Goal: Transaction & Acquisition: Purchase product/service

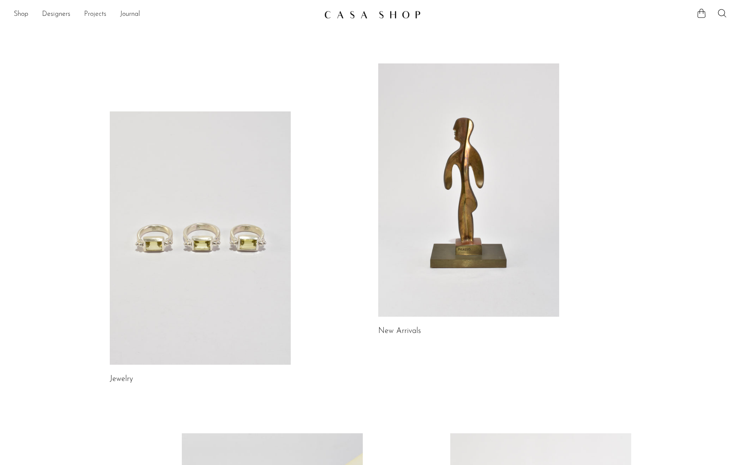
click at [93, 15] on link "Projects" at bounding box center [95, 14] width 22 height 11
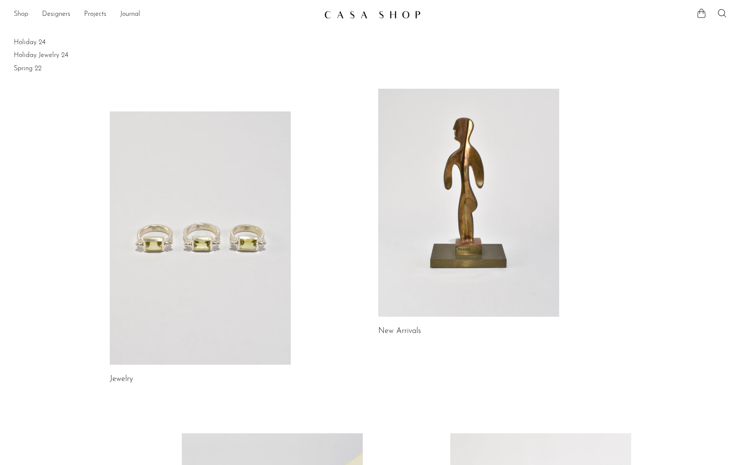
click at [16, 14] on link "Shop" at bounding box center [21, 14] width 15 height 11
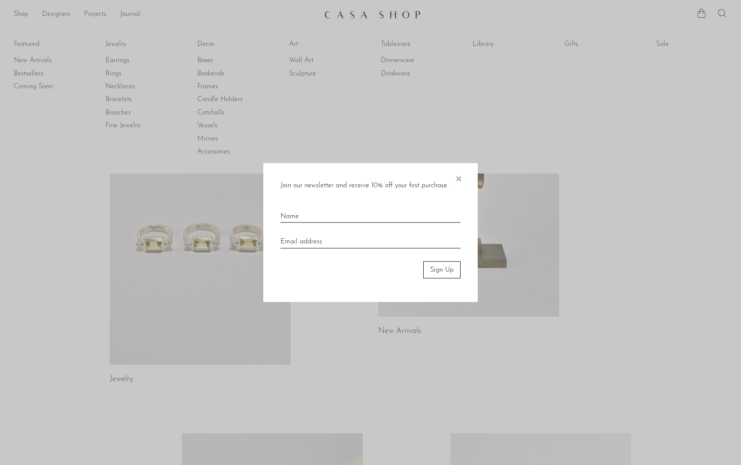
click at [459, 175] on span "×" at bounding box center [458, 176] width 9 height 27
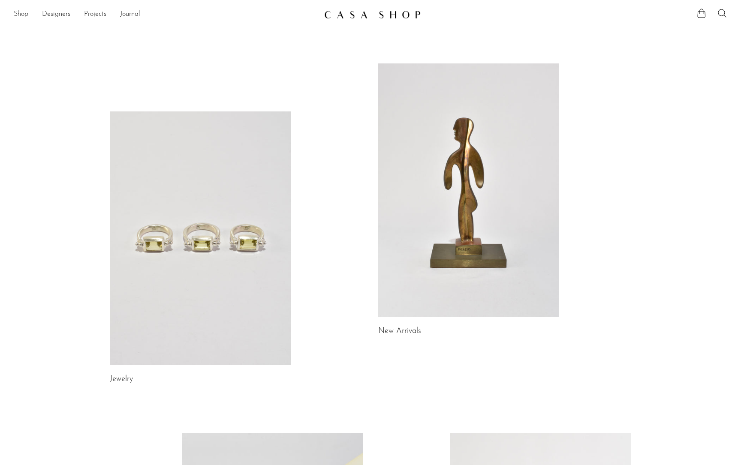
click at [27, 11] on link "Shop" at bounding box center [21, 14] width 15 height 11
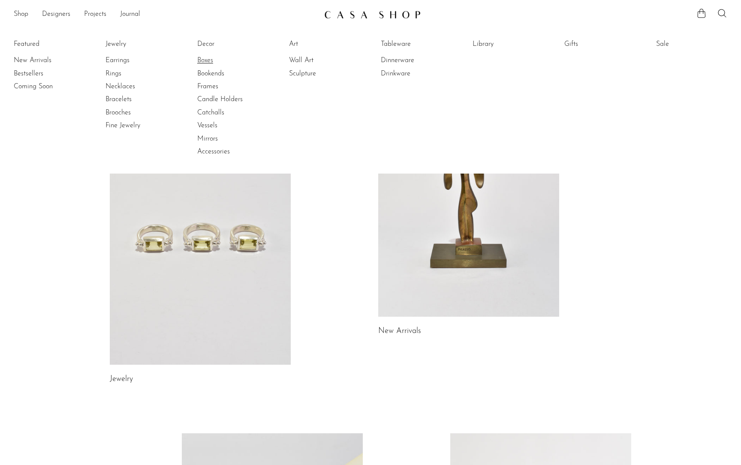
click at [198, 56] on link "Boxes" at bounding box center [229, 60] width 64 height 9
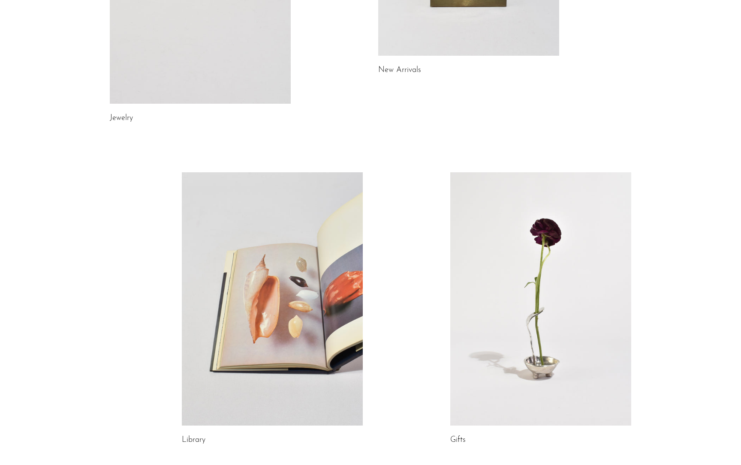
scroll to position [369, 0]
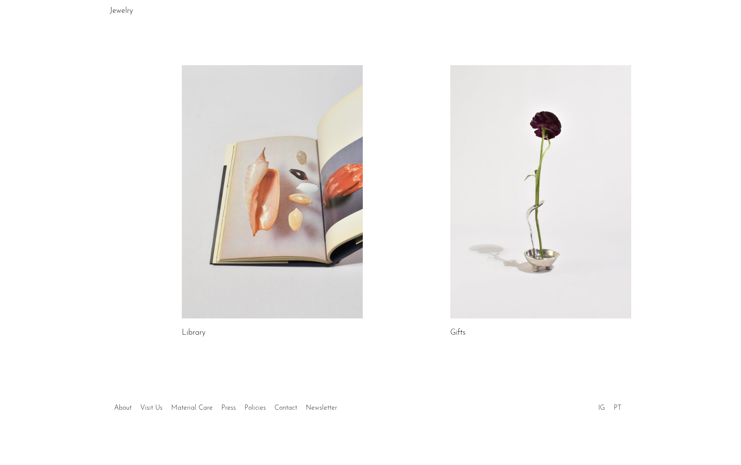
click at [529, 271] on link at bounding box center [540, 192] width 181 height 254
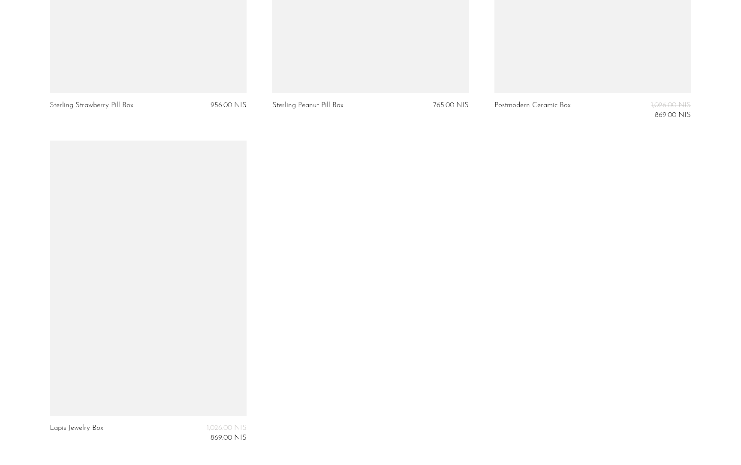
scroll to position [2502, 0]
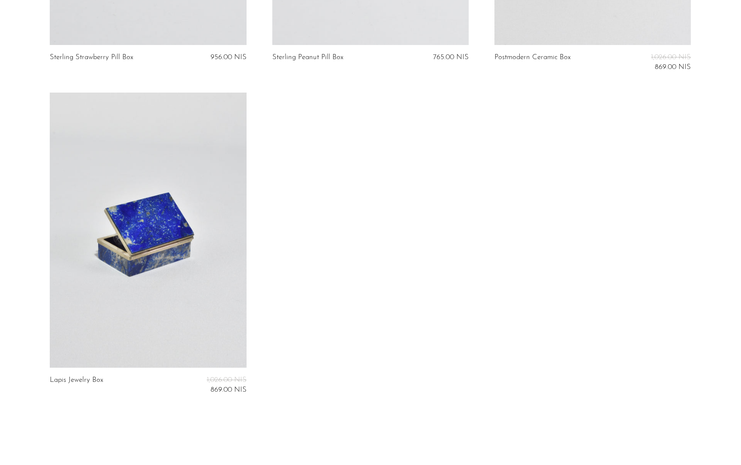
click at [143, 210] on link at bounding box center [148, 230] width 196 height 275
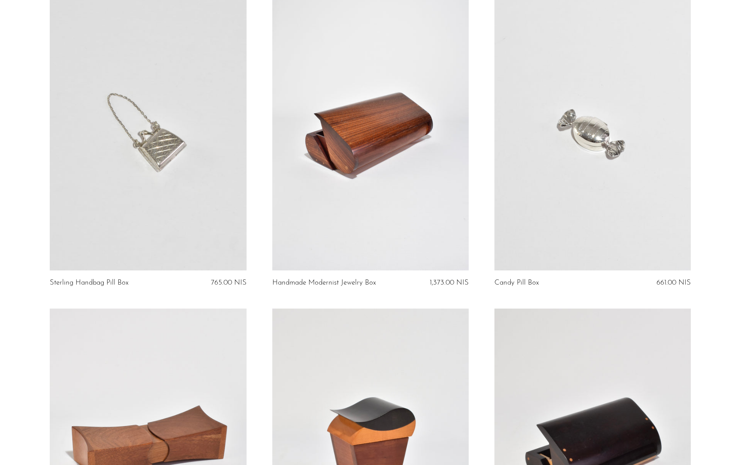
scroll to position [0, 0]
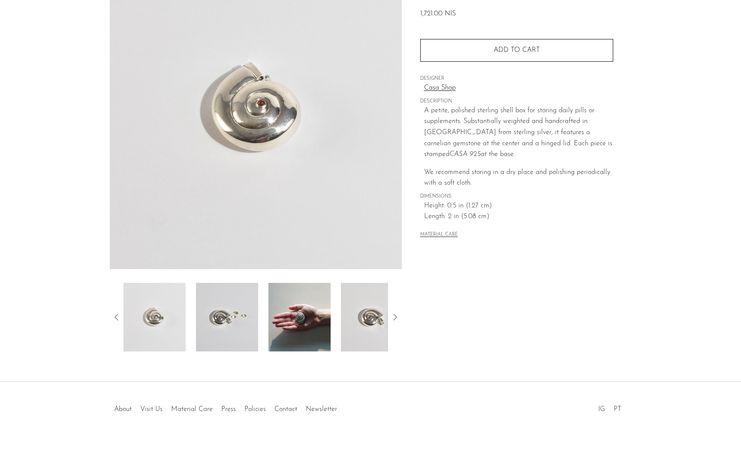
scroll to position [93, 0]
click at [219, 321] on img at bounding box center [227, 316] width 62 height 69
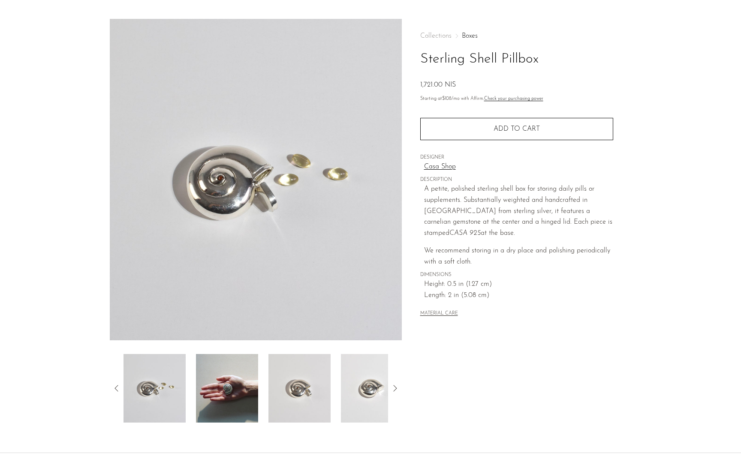
scroll to position [20, 0]
click at [173, 405] on img at bounding box center [155, 389] width 62 height 69
click at [308, 388] on img at bounding box center [300, 389] width 62 height 69
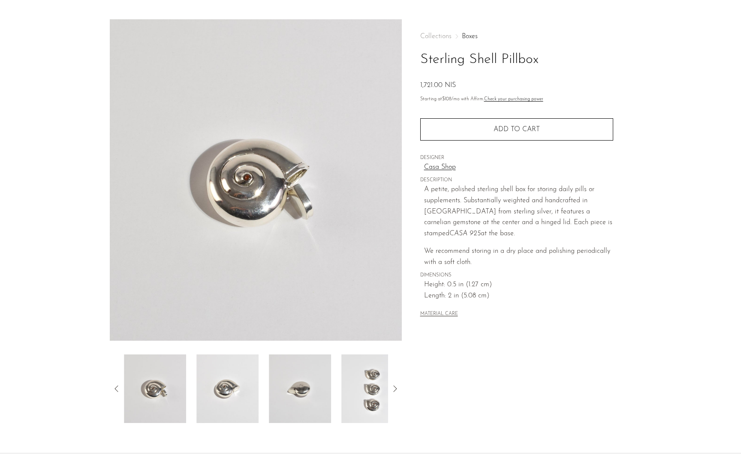
click at [396, 393] on icon at bounding box center [395, 389] width 10 height 10
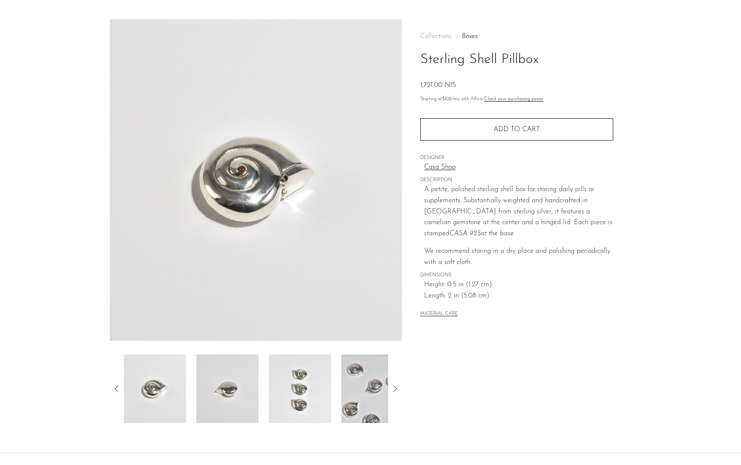
click at [292, 399] on img at bounding box center [300, 389] width 62 height 69
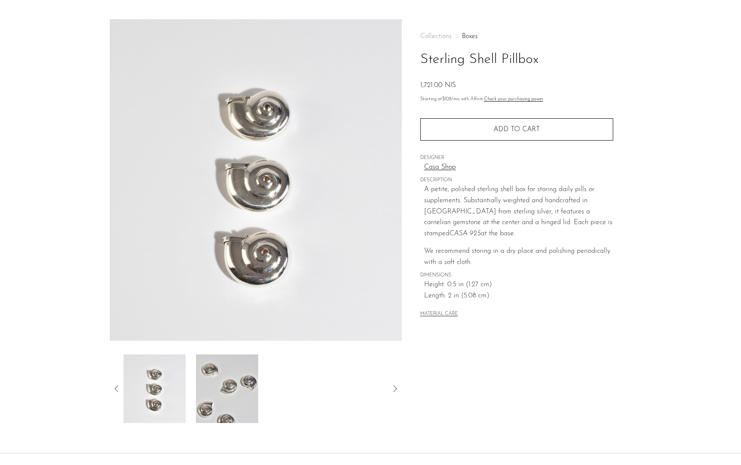
click at [234, 393] on img at bounding box center [227, 389] width 62 height 69
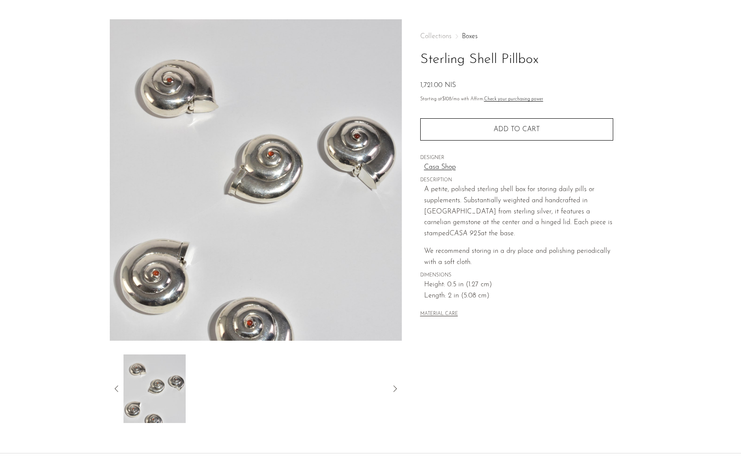
click at [153, 404] on img at bounding box center [155, 389] width 62 height 69
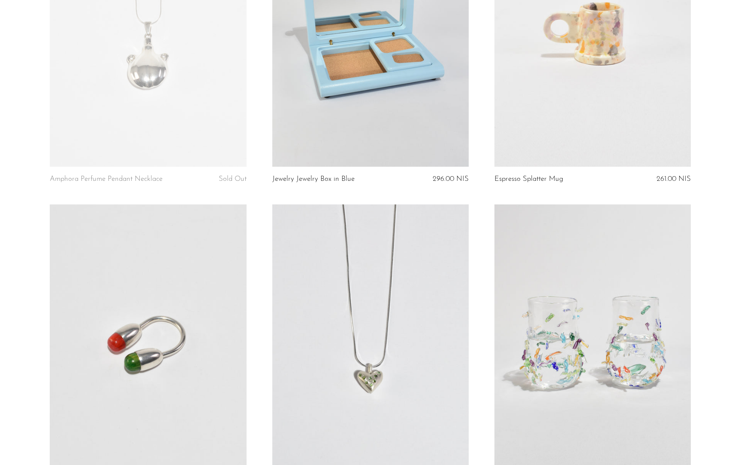
scroll to position [816, 0]
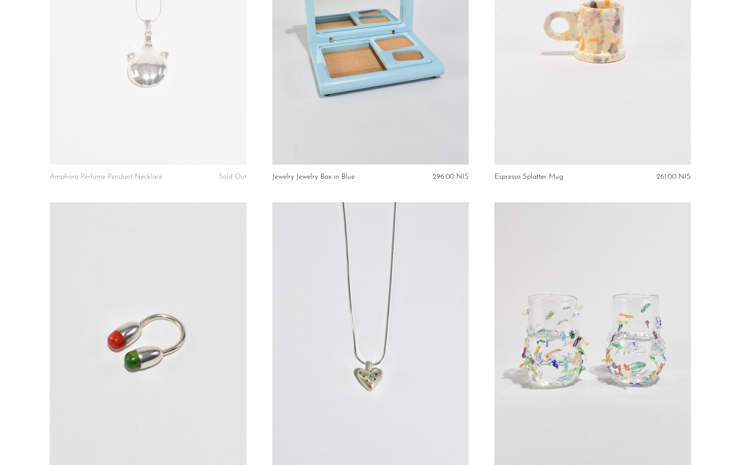
click at [150, 87] on link at bounding box center [148, 26] width 196 height 275
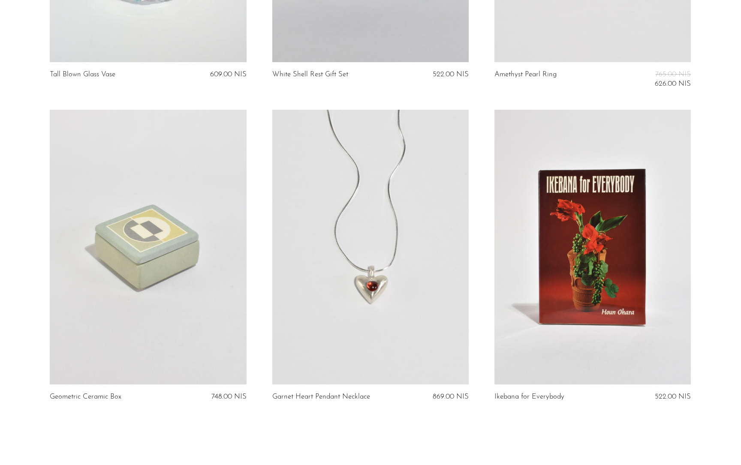
scroll to position [3589, 0]
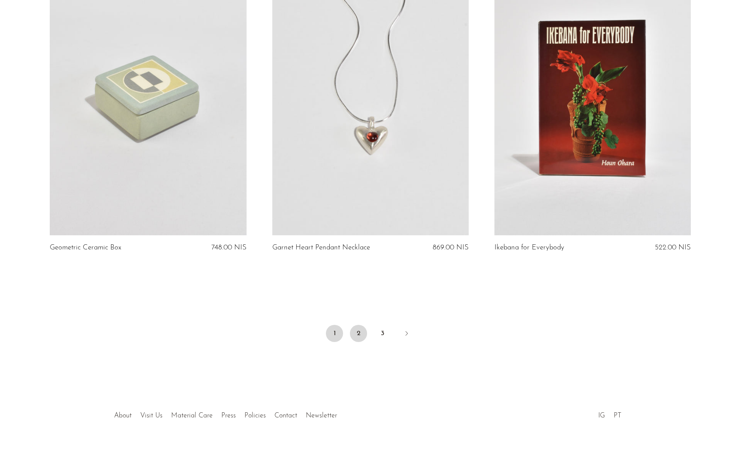
click at [359, 325] on link "2" at bounding box center [358, 333] width 17 height 17
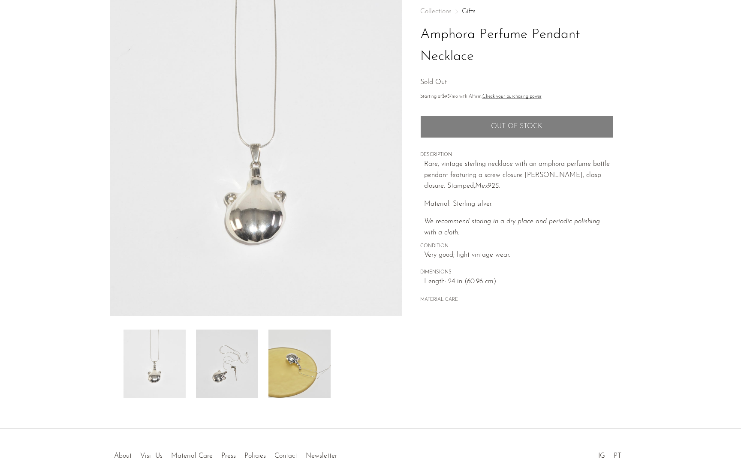
scroll to position [51, 0]
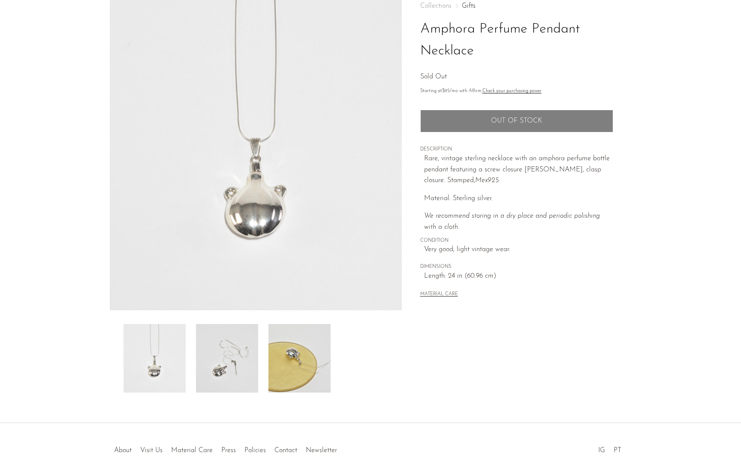
click at [240, 366] on img at bounding box center [227, 358] width 62 height 69
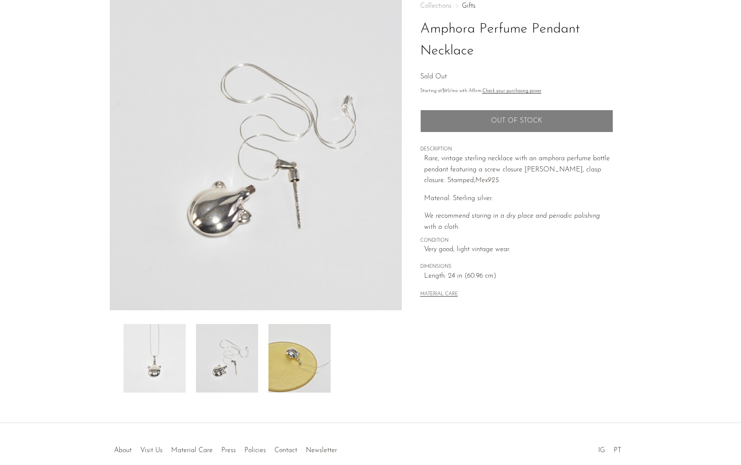
click at [308, 365] on img at bounding box center [300, 358] width 62 height 69
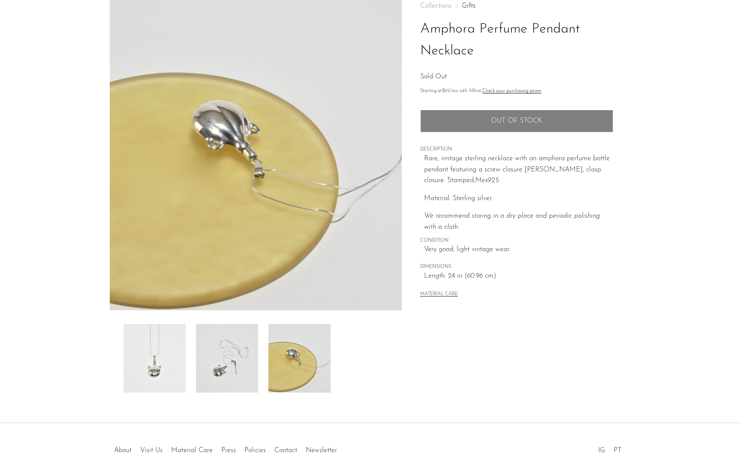
drag, startPoint x: 178, startPoint y: 363, endPoint x: 208, endPoint y: 363, distance: 29.6
click at [178, 363] on img at bounding box center [155, 358] width 62 height 69
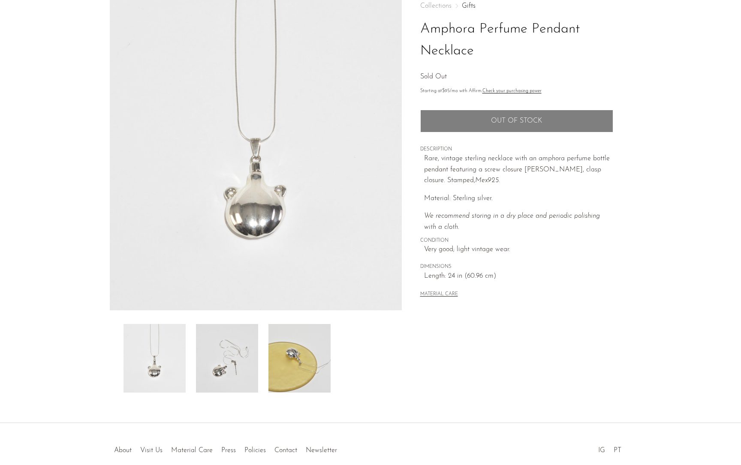
click at [239, 361] on img at bounding box center [227, 358] width 62 height 69
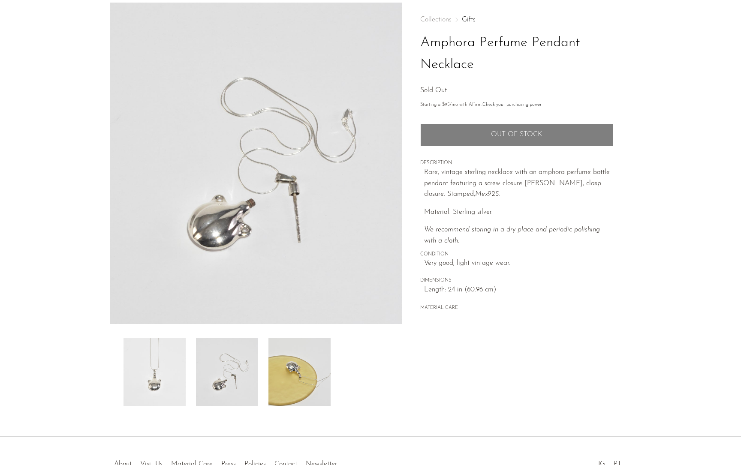
scroll to position [34, 0]
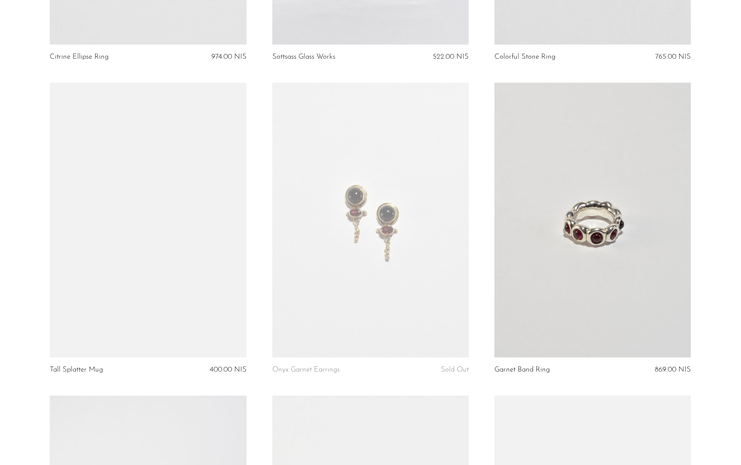
scroll to position [2188, 0]
